Goal: Check status

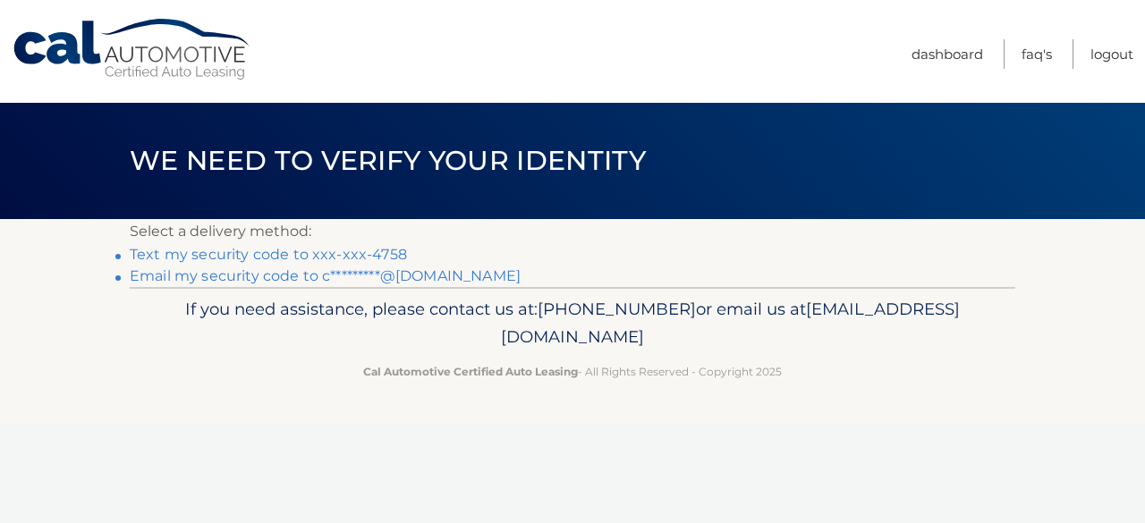
click at [330, 253] on link "Text my security code to xxx-xxx-4758" at bounding box center [268, 254] width 277 height 17
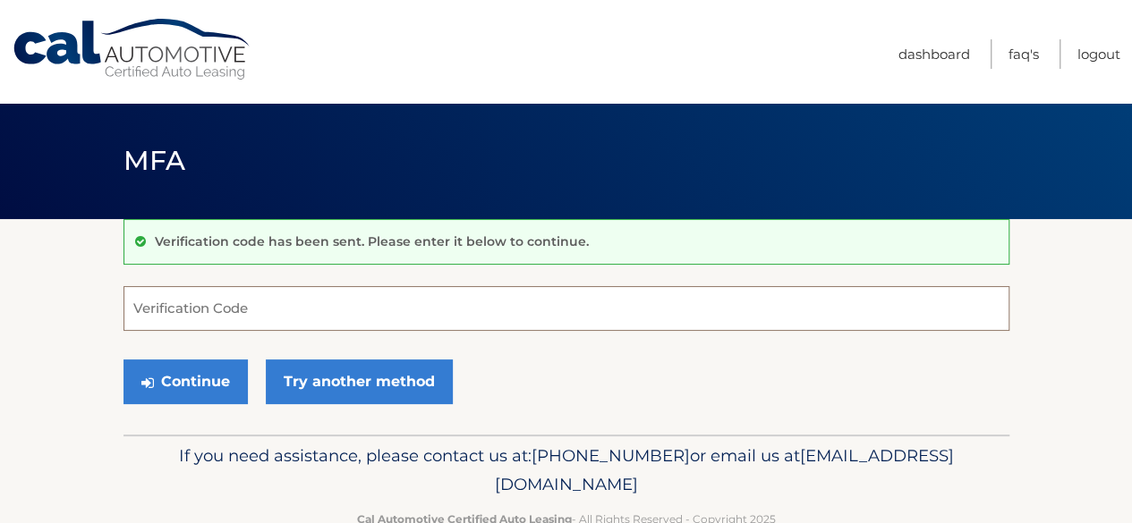
click at [239, 305] on input "Verification Code" at bounding box center [566, 308] width 886 height 45
type input "797509"
click at [209, 411] on div "Continue Try another method" at bounding box center [566, 383] width 886 height 61
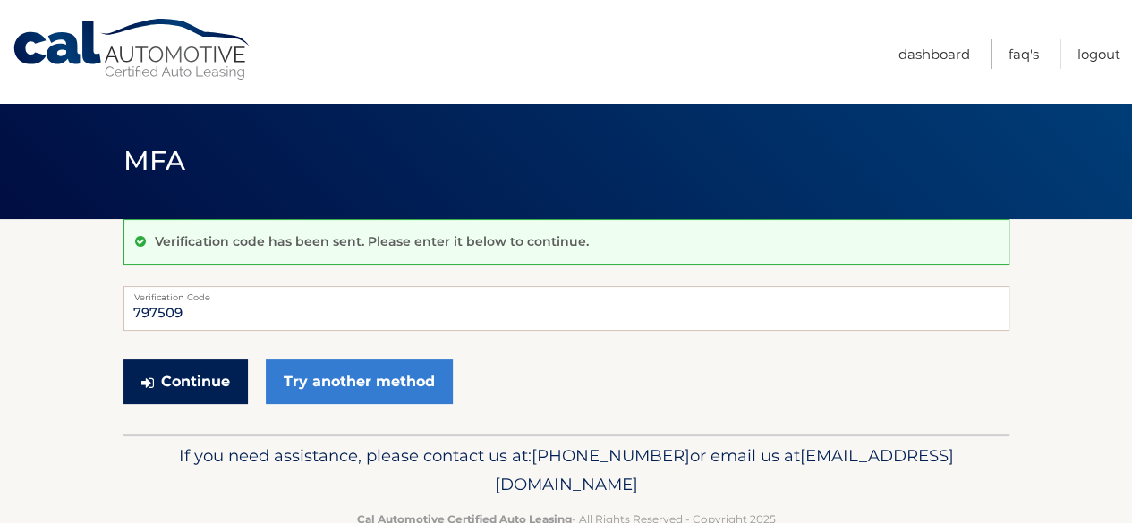
click at [189, 378] on button "Continue" at bounding box center [185, 382] width 124 height 45
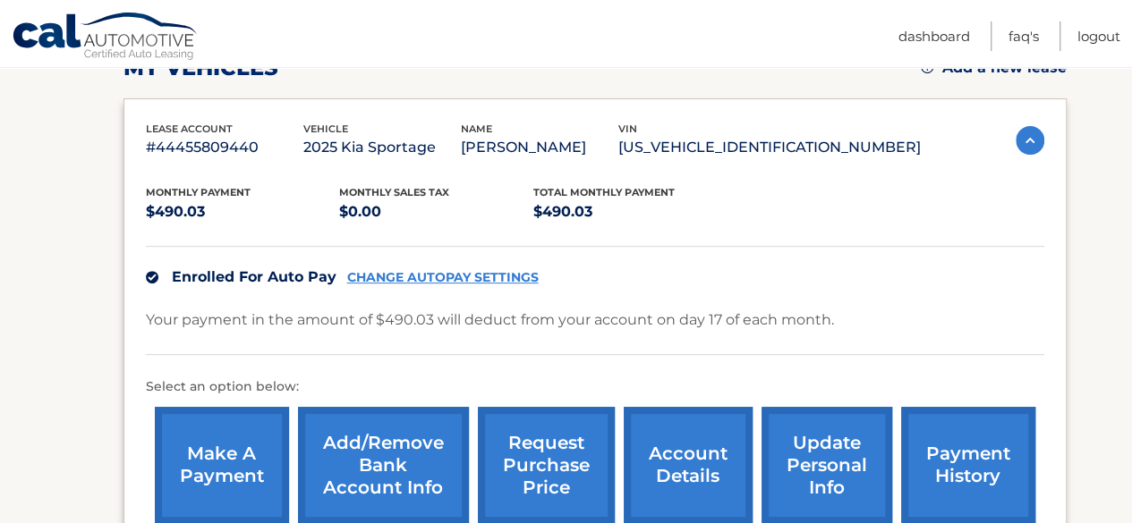
scroll to position [273, 0]
click at [991, 462] on link "payment history" at bounding box center [968, 464] width 134 height 117
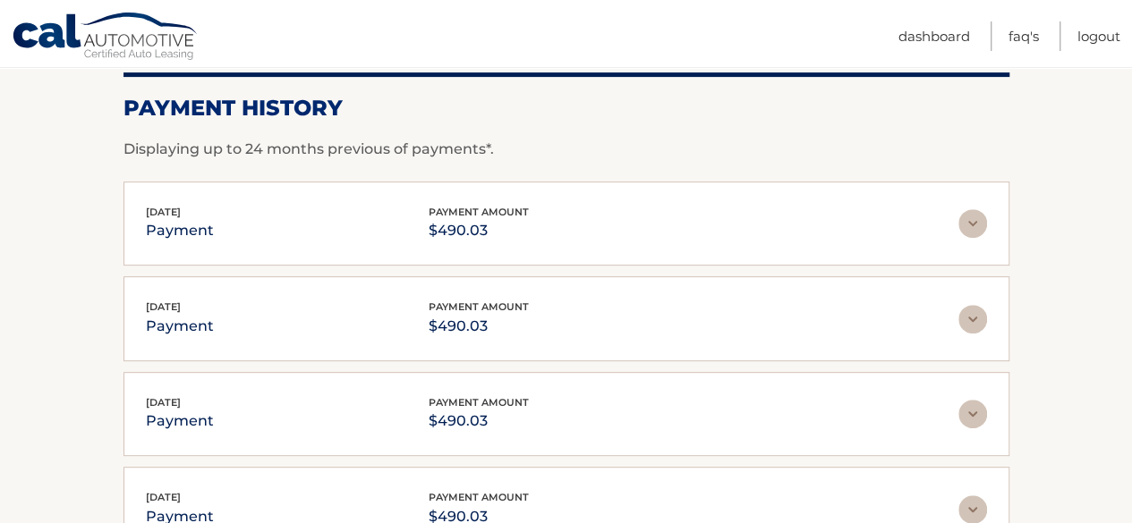
scroll to position [257, 0]
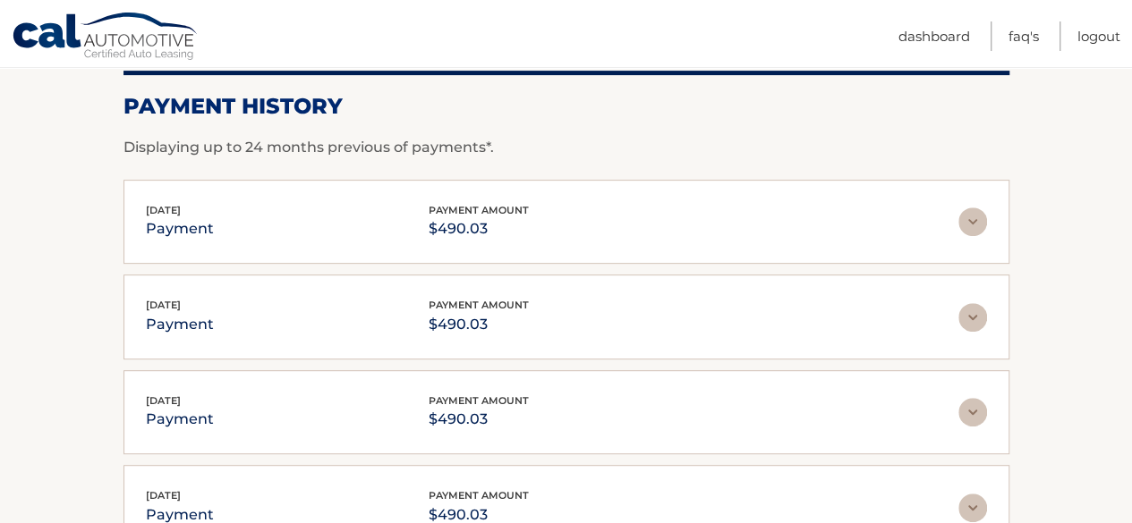
click at [736, 242] on div "Sep 17, 2025 payment payment amount $490.03 Late Charges $0.00 Miscelleneous Ch…" at bounding box center [566, 222] width 886 height 85
click at [978, 213] on img at bounding box center [972, 222] width 29 height 29
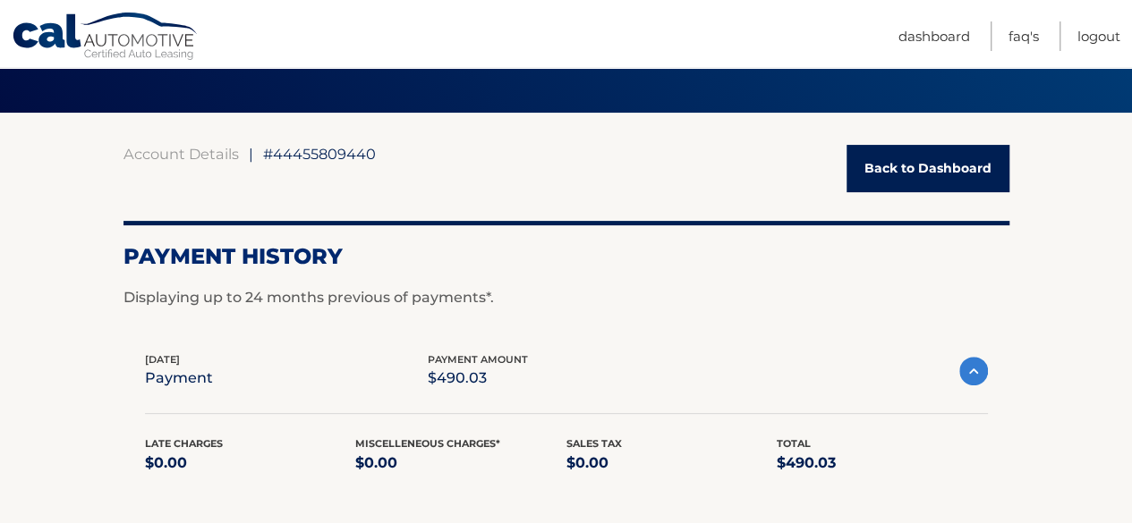
scroll to position [88, 0]
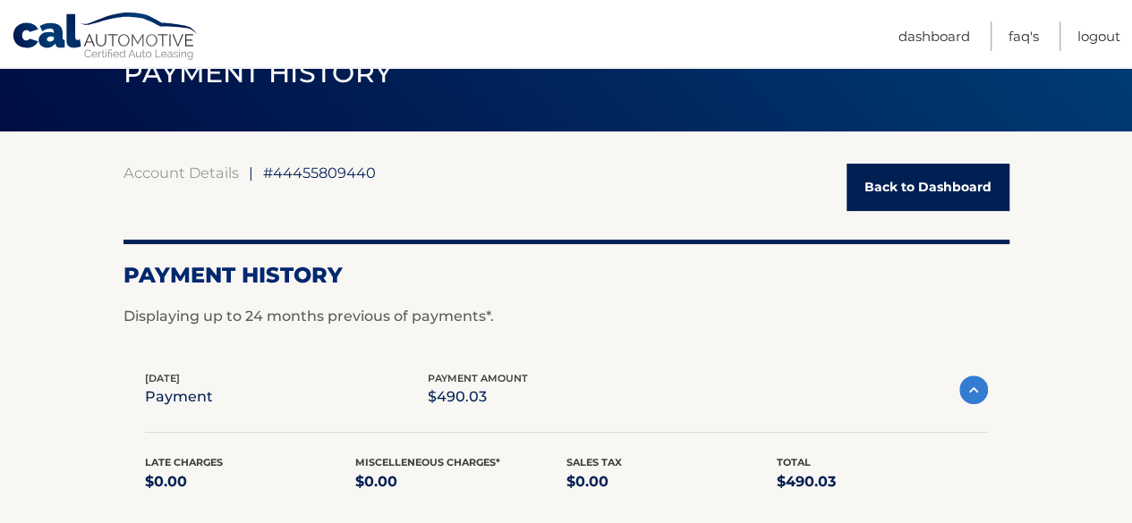
click at [986, 403] on img at bounding box center [973, 390] width 29 height 29
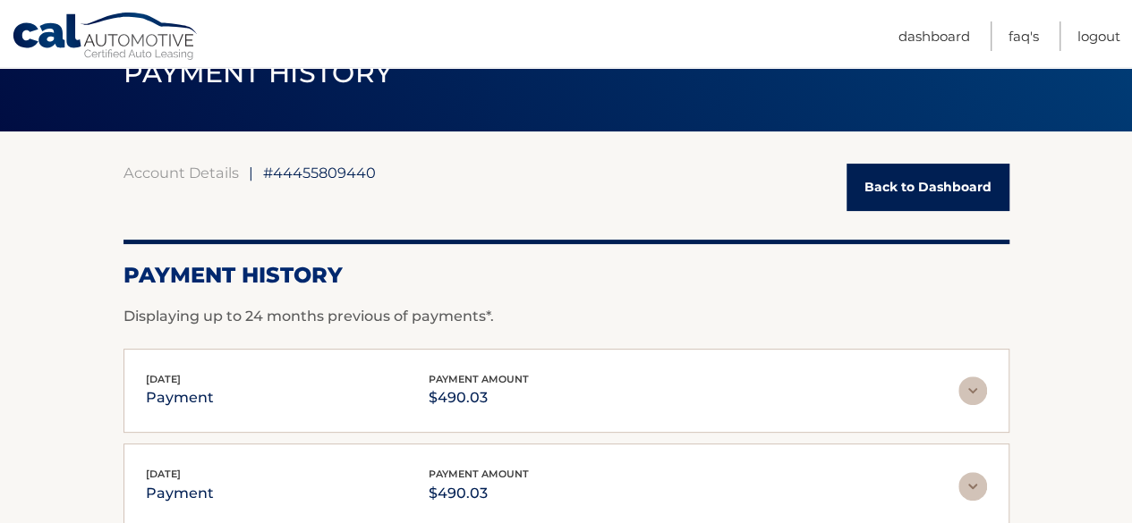
click at [961, 194] on link "Back to Dashboard" at bounding box center [927, 187] width 163 height 47
